Goal: Task Accomplishment & Management: Manage account settings

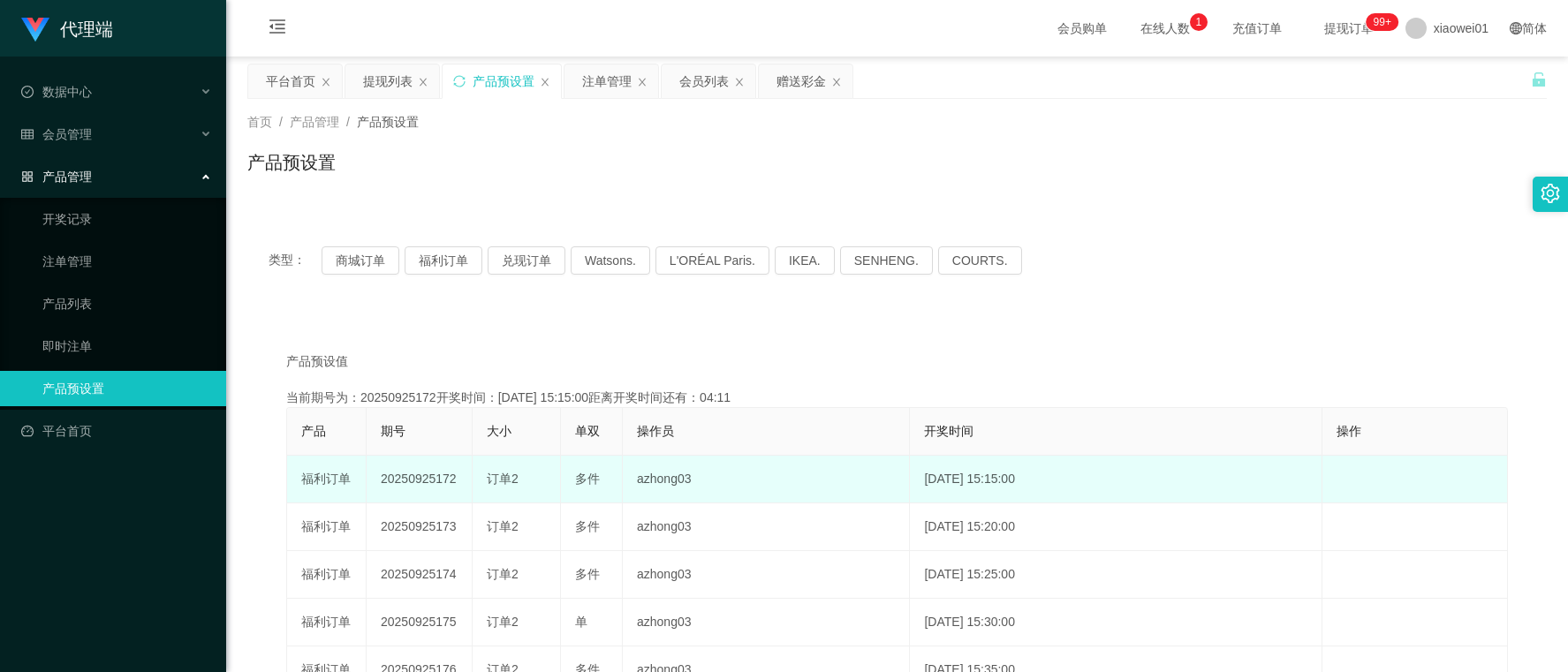
click at [410, 468] on td "20250925172" at bounding box center [420, 479] width 106 height 48
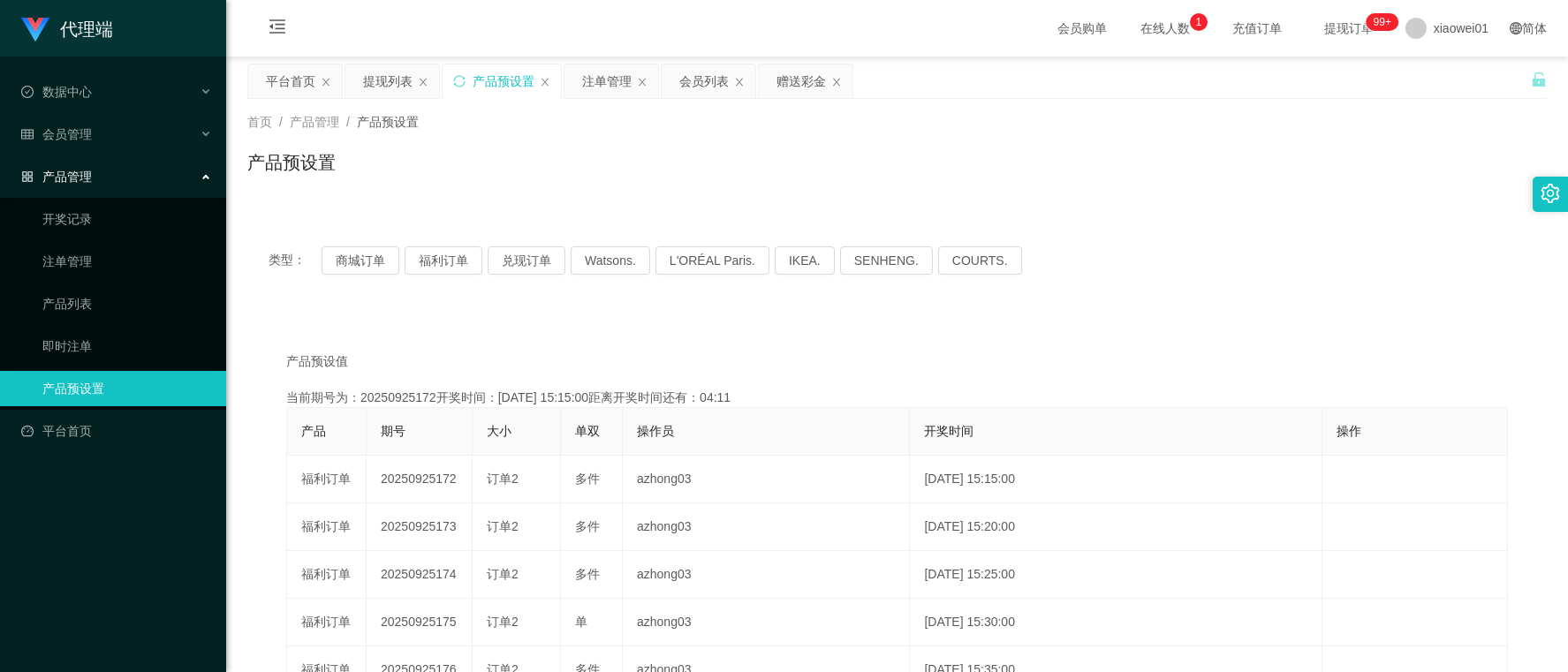
copy td "20250925172"
click at [615, 72] on div "注单管理" at bounding box center [607, 81] width 50 height 33
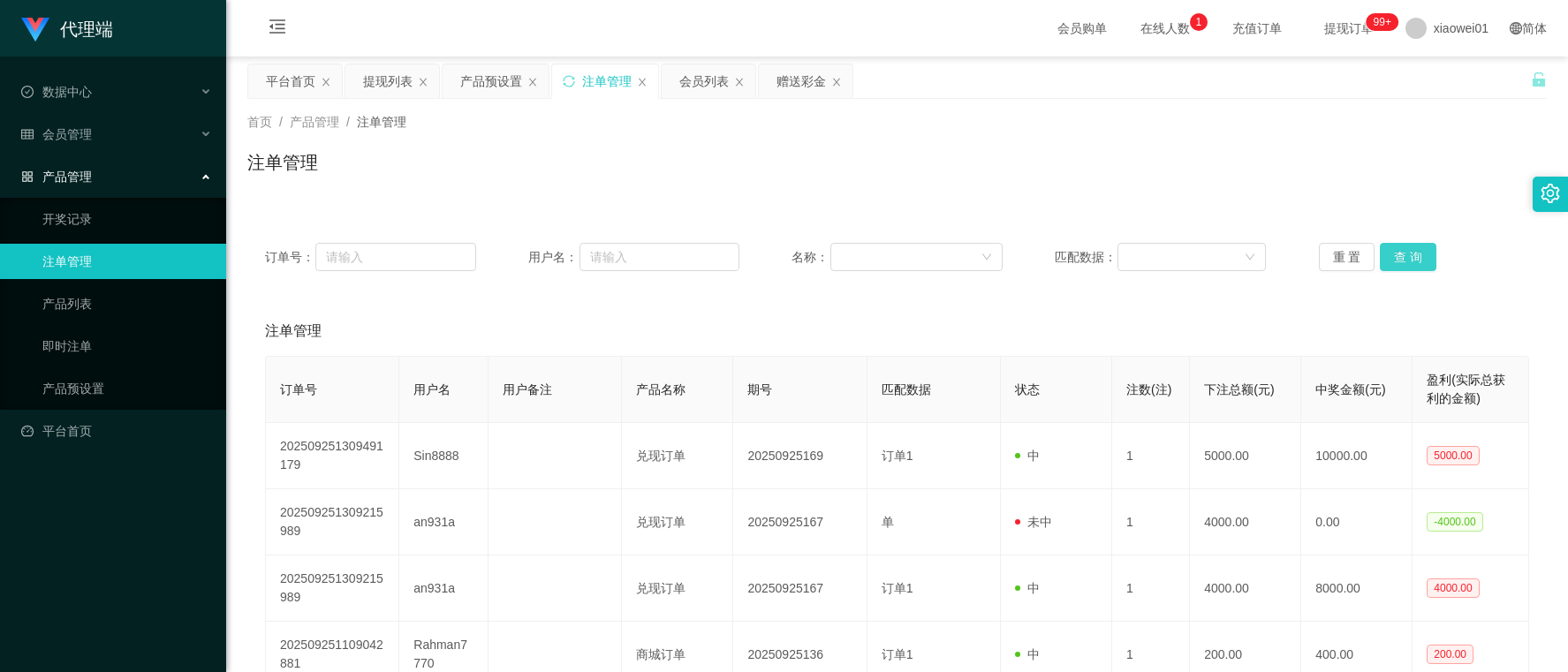
click at [1405, 259] on button "查 询" at bounding box center [1408, 256] width 56 height 29
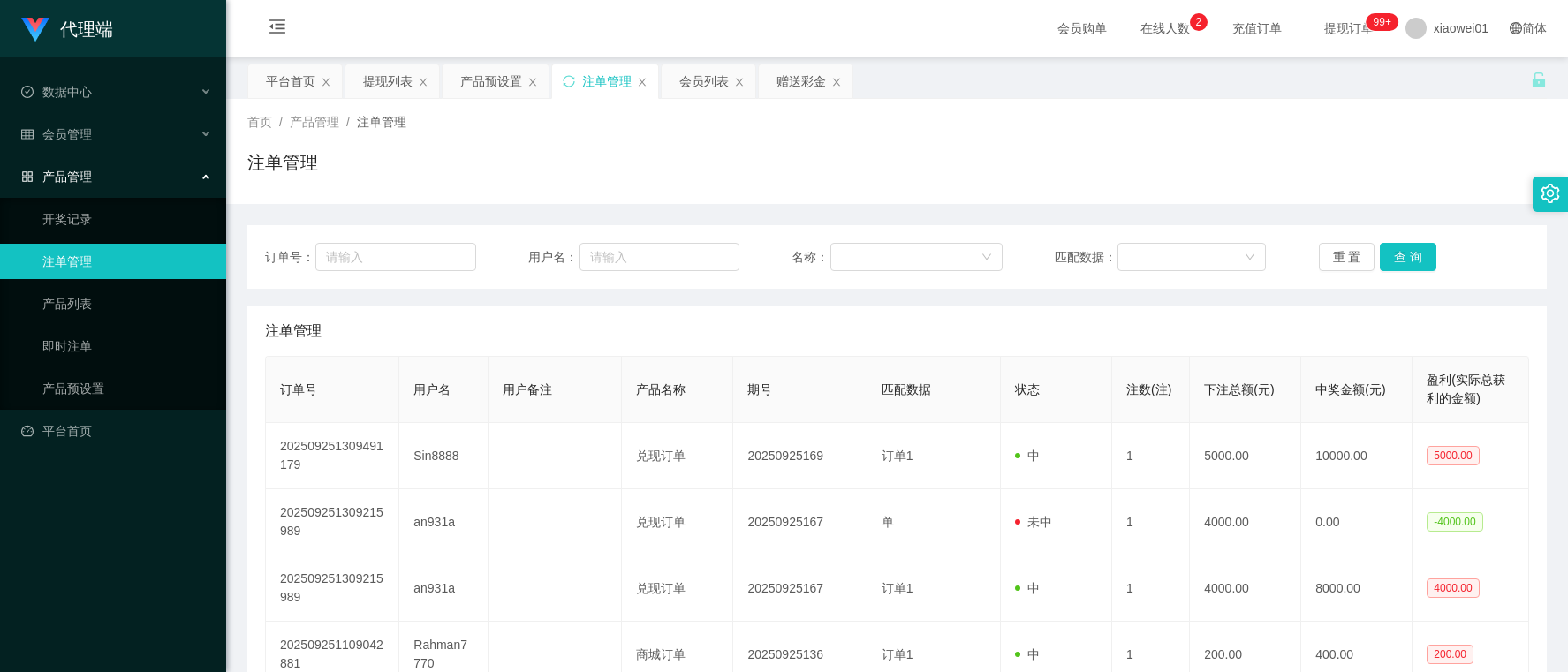
click at [1407, 241] on div "订单号： 用户名： 名称： 匹配数据： 重 置 查 询" at bounding box center [897, 256] width 1300 height 64
click at [477, 72] on div "产品预设置" at bounding box center [491, 81] width 62 height 33
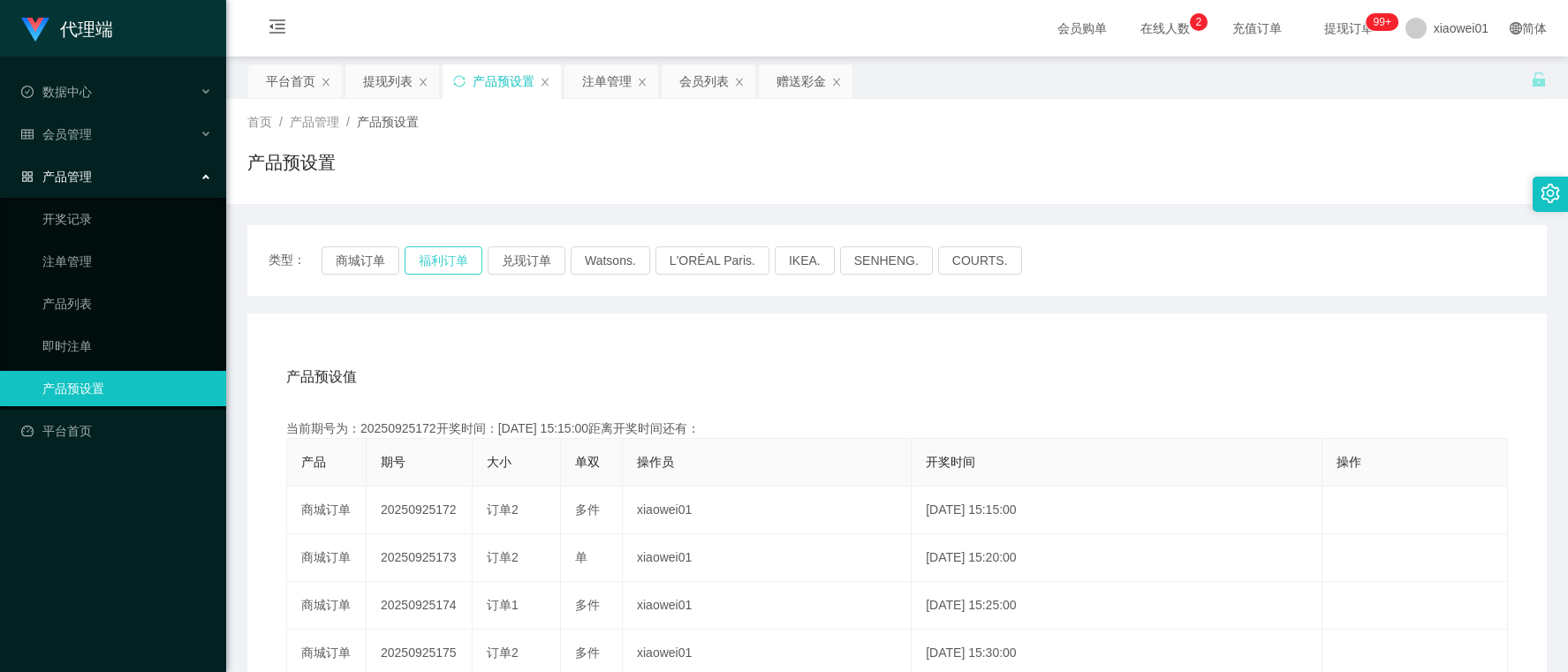
click at [424, 263] on button "福利订单" at bounding box center [444, 260] width 77 height 29
click at [86, 127] on span "会员管理" at bounding box center [56, 134] width 71 height 14
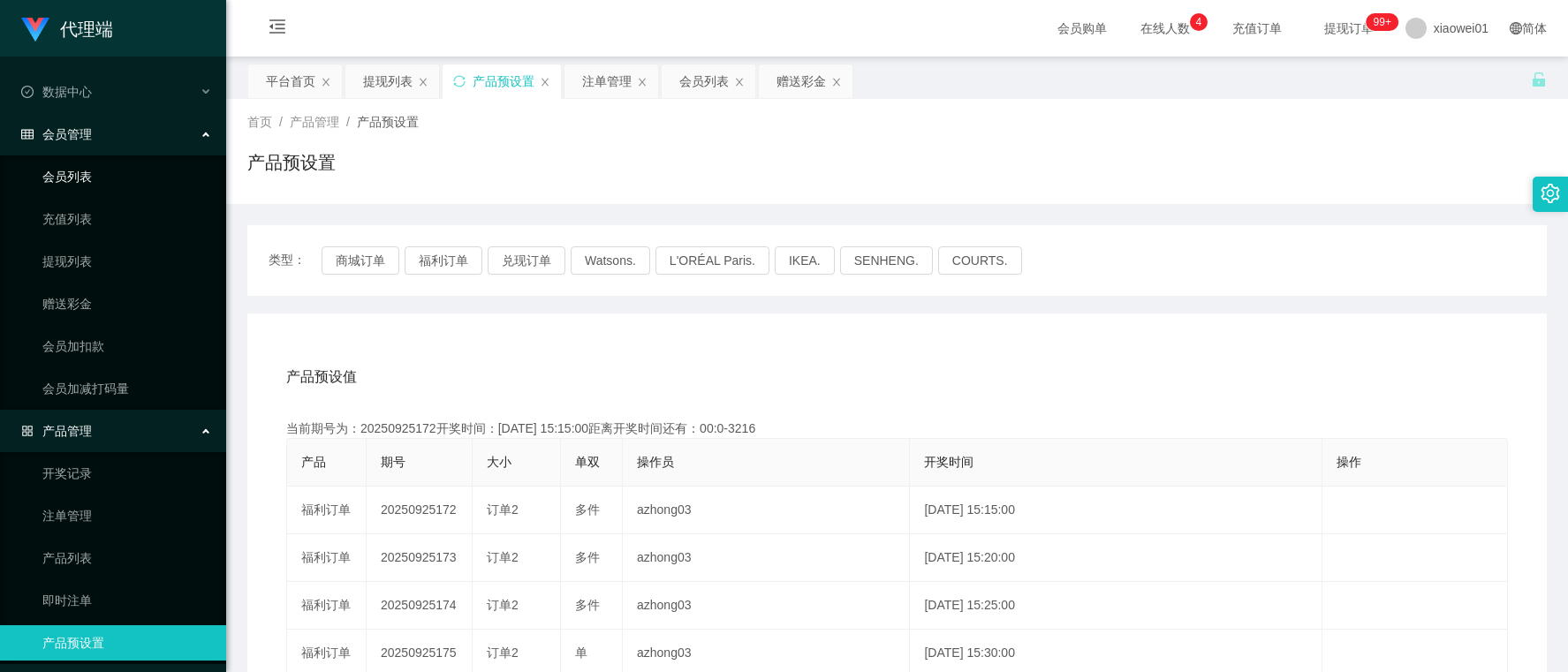
click at [75, 173] on link "会员列表" at bounding box center [127, 176] width 170 height 35
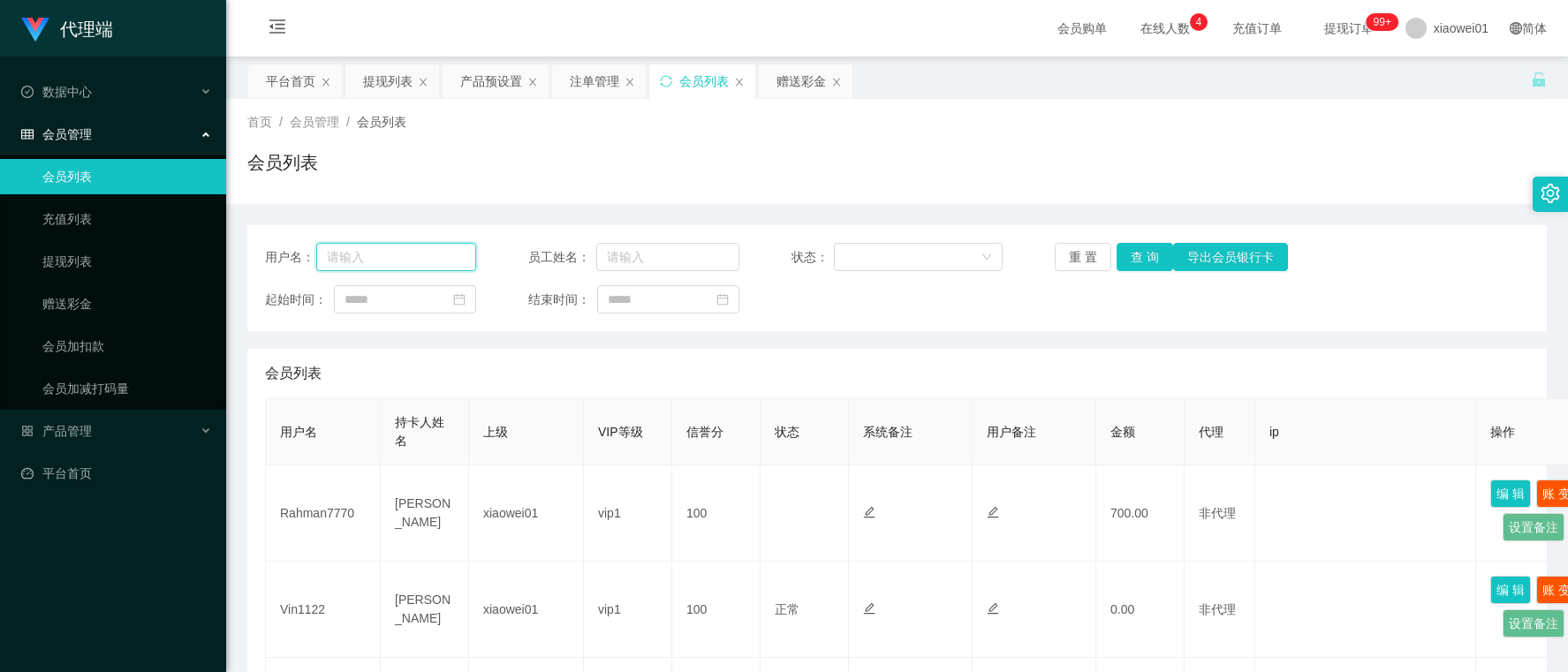
click at [435, 265] on input "text" at bounding box center [396, 256] width 159 height 29
paste input "juihsiang93"
type input "juihsiang93"
click at [1137, 256] on button "查 询" at bounding box center [1145, 256] width 56 height 29
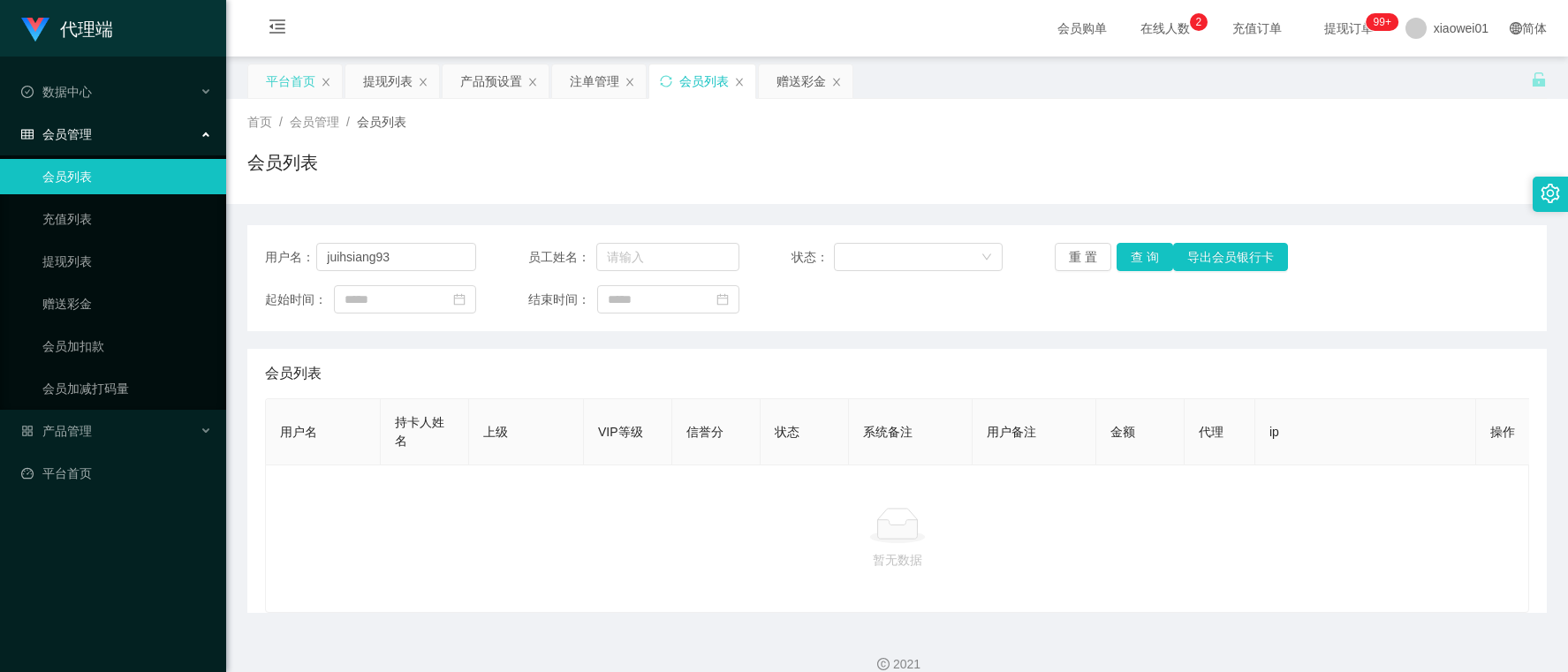
click at [315, 74] on div "平台首页" at bounding box center [295, 81] width 94 height 33
click at [303, 75] on div "平台首页" at bounding box center [291, 81] width 50 height 33
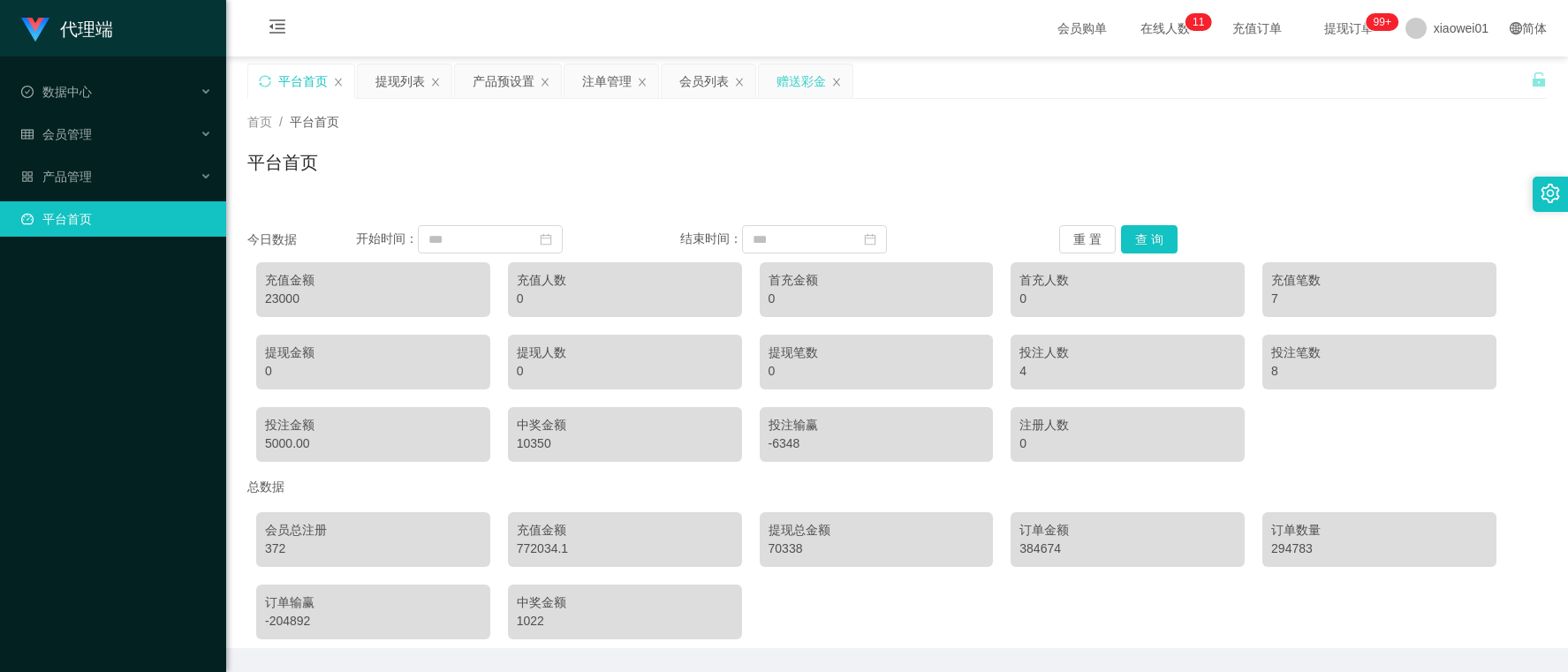
click at [818, 75] on div "赠送彩金" at bounding box center [802, 81] width 50 height 33
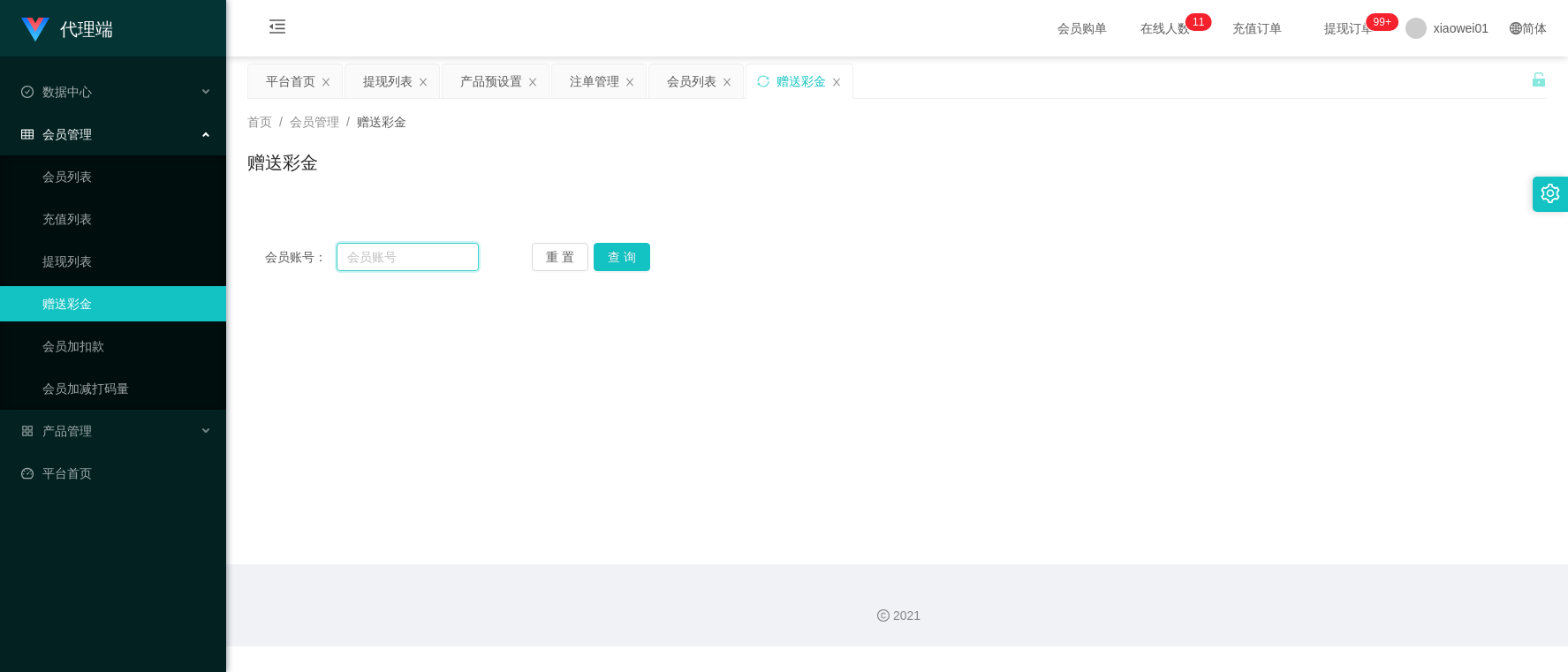
click at [383, 252] on input "text" at bounding box center [407, 256] width 141 height 29
paste input "pcs810328"
type input "pcs810328"
click at [623, 262] on button "查 询" at bounding box center [622, 256] width 56 height 29
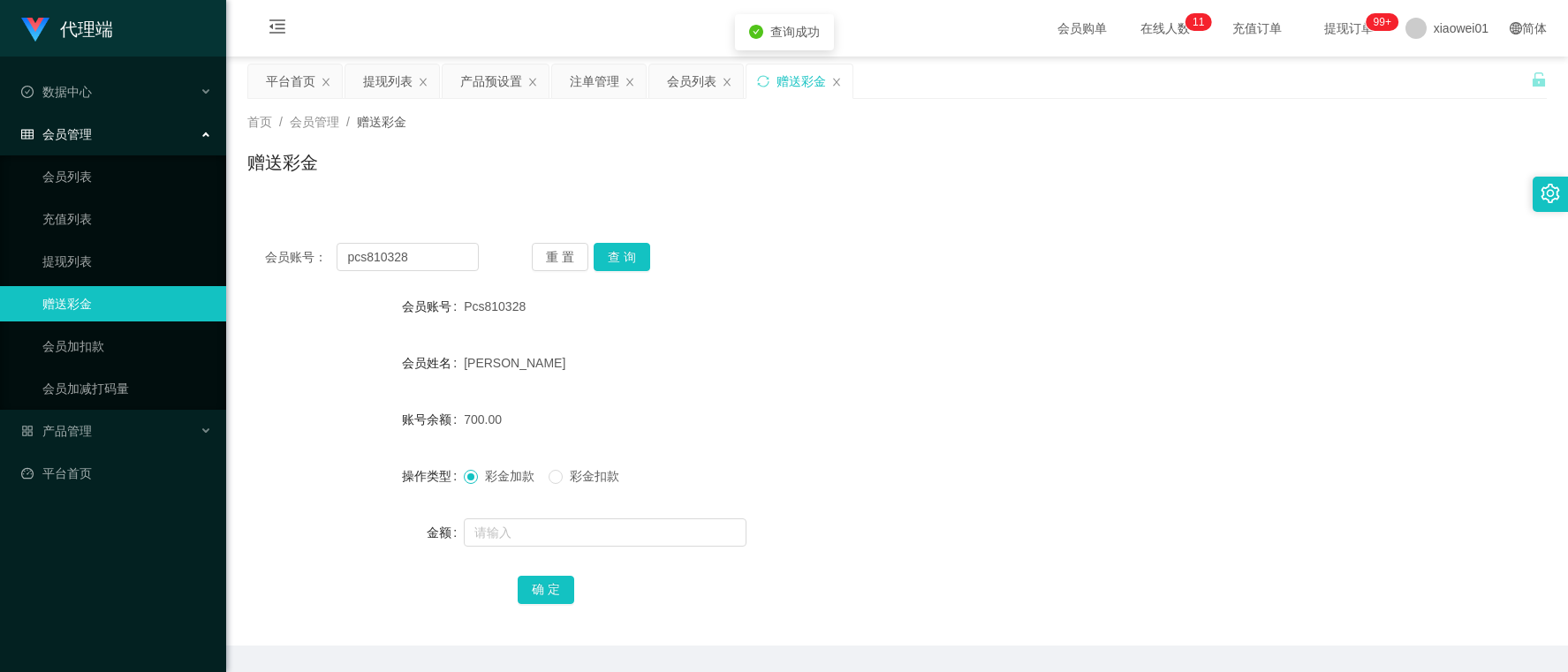
drag, startPoint x: 975, startPoint y: 281, endPoint x: 1023, endPoint y: 272, distance: 48.8
click at [978, 280] on div "会员账号： pcs810328 重 置 查 询 会员账号 Pcs810328 会员姓名 LISA PHAN CHING SZE 账号余额 700.00 操作类…" at bounding box center [897, 435] width 1300 height 420
